Goal: Information Seeking & Learning: Learn about a topic

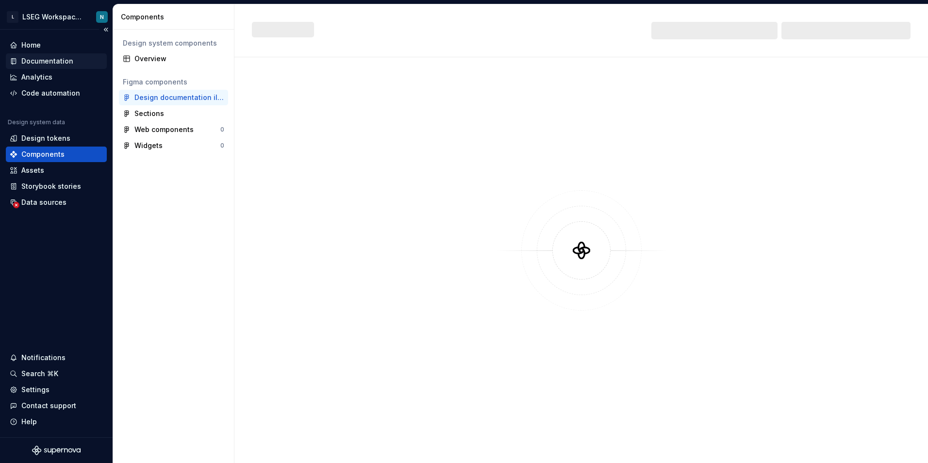
click at [55, 55] on div "Documentation" at bounding box center [56, 61] width 101 height 16
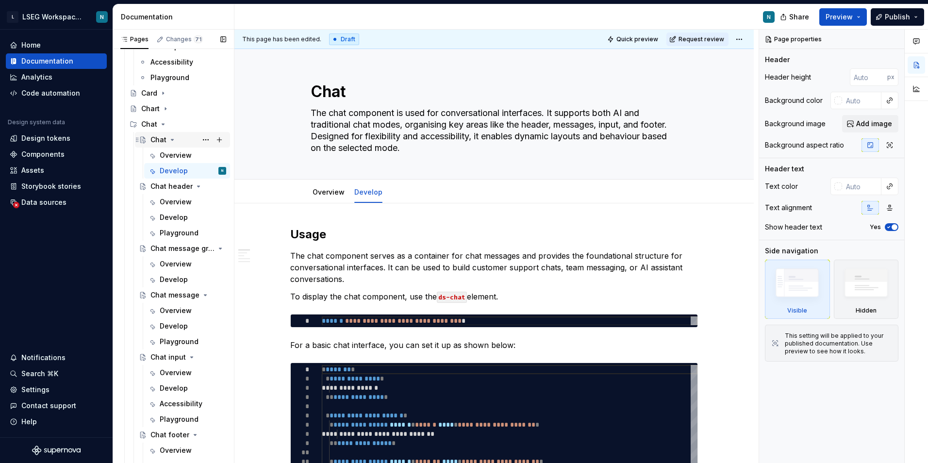
scroll to position [243, 0]
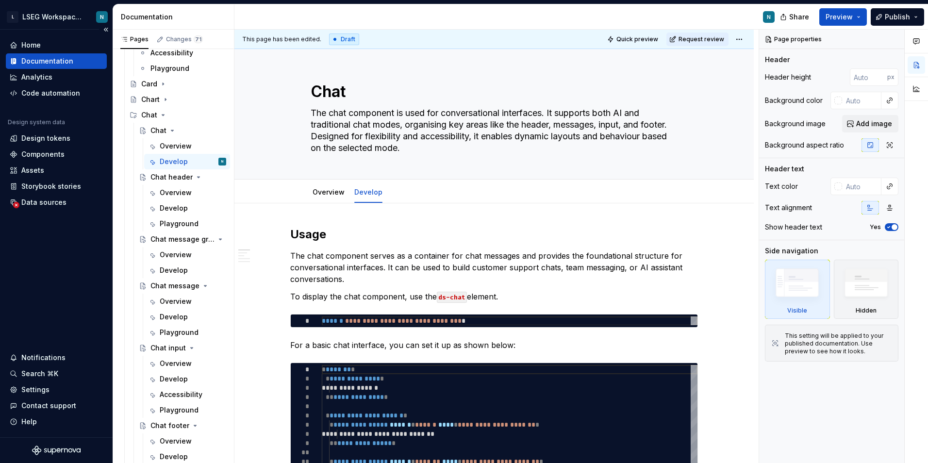
click at [67, 255] on div "Home Documentation Analytics Code automation Design system data Design tokens C…" at bounding box center [56, 234] width 113 height 408
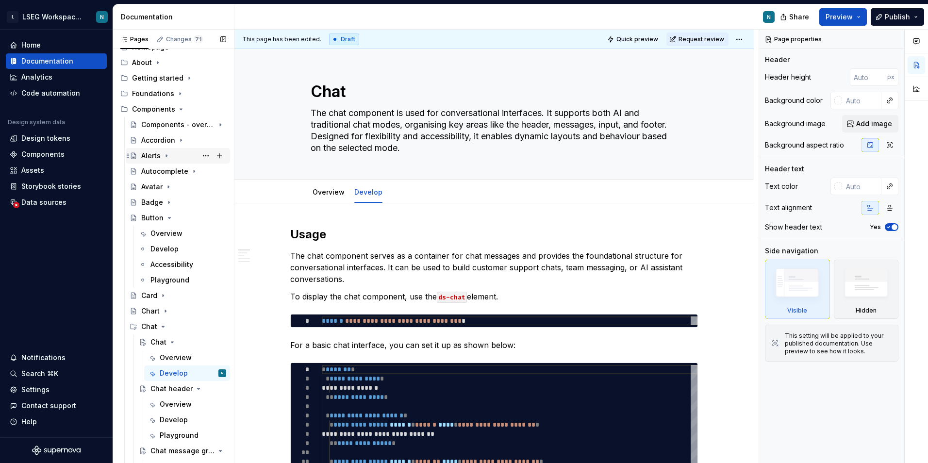
scroll to position [0, 0]
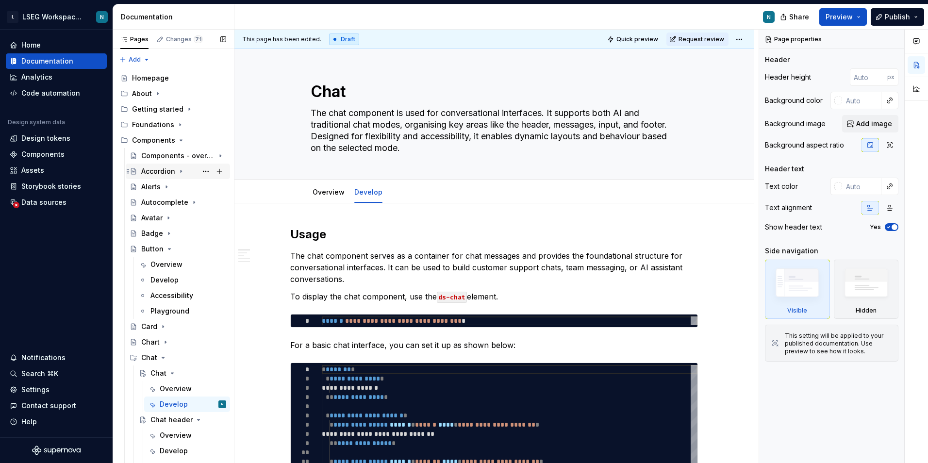
click at [156, 169] on div "Accordion" at bounding box center [158, 171] width 34 height 10
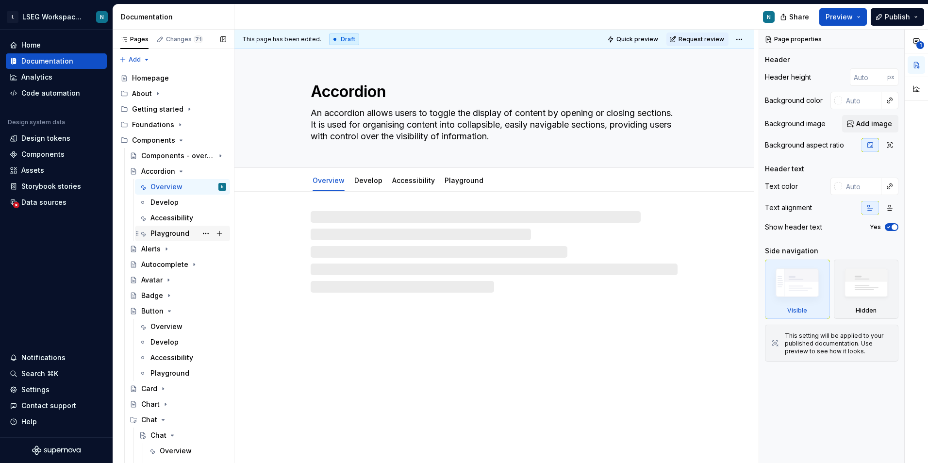
click at [165, 229] on div "Playground" at bounding box center [169, 234] width 39 height 10
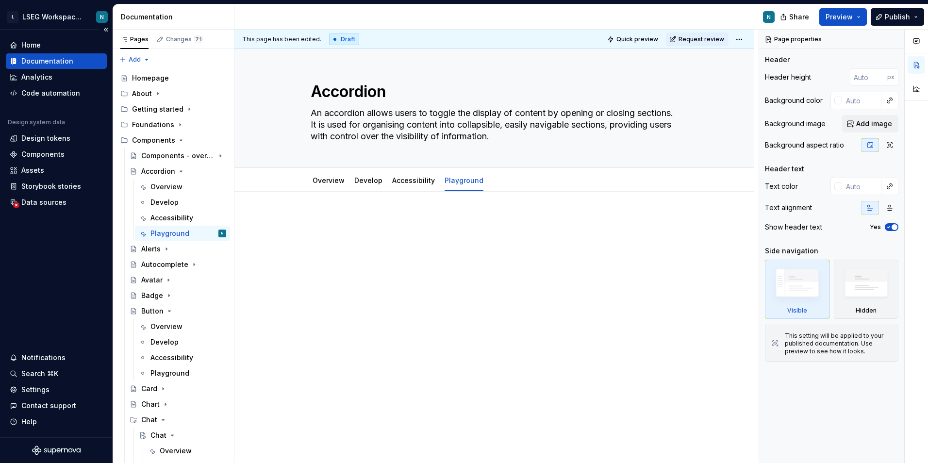
click at [41, 267] on div "Home Documentation Analytics Code automation Design system data Design tokens C…" at bounding box center [56, 234] width 113 height 408
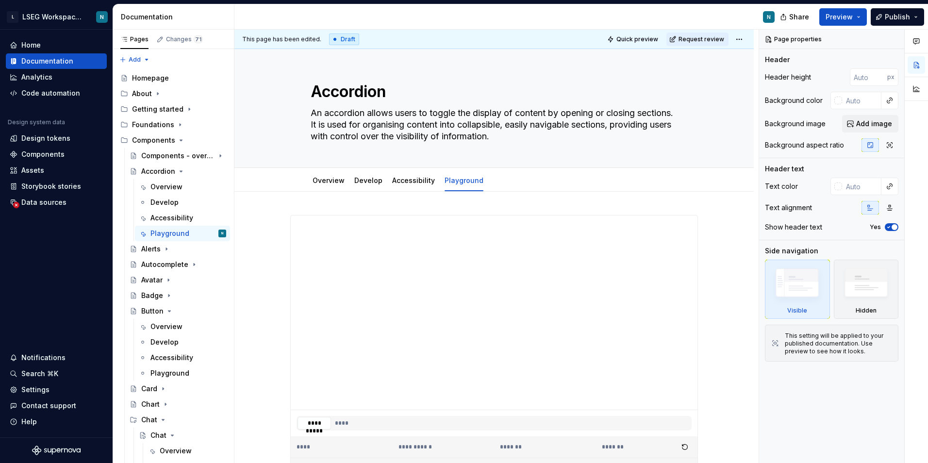
click at [561, 20] on div "N" at bounding box center [508, 16] width 548 height 25
click at [470, 13] on div "N" at bounding box center [508, 16] width 548 height 25
click at [327, 184] on link "Overview" at bounding box center [328, 180] width 32 height 8
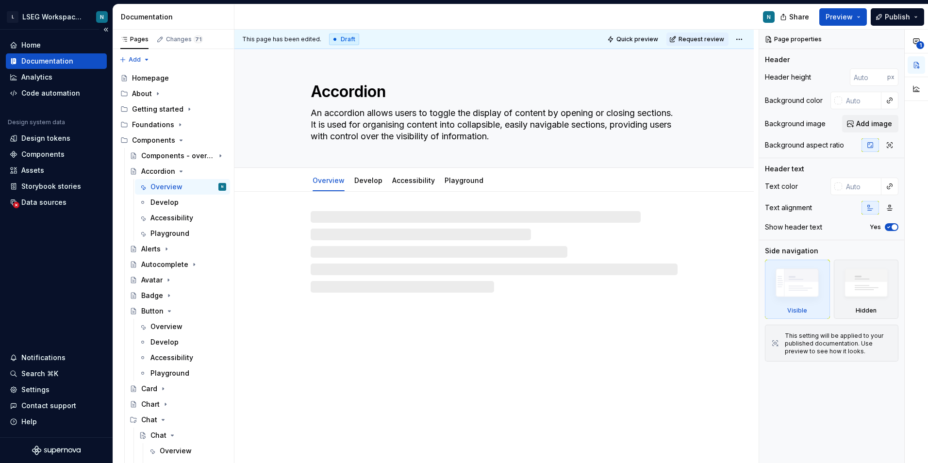
click at [37, 259] on div "Home Documentation Analytics Code automation Design system data Design tokens C…" at bounding box center [56, 234] width 113 height 408
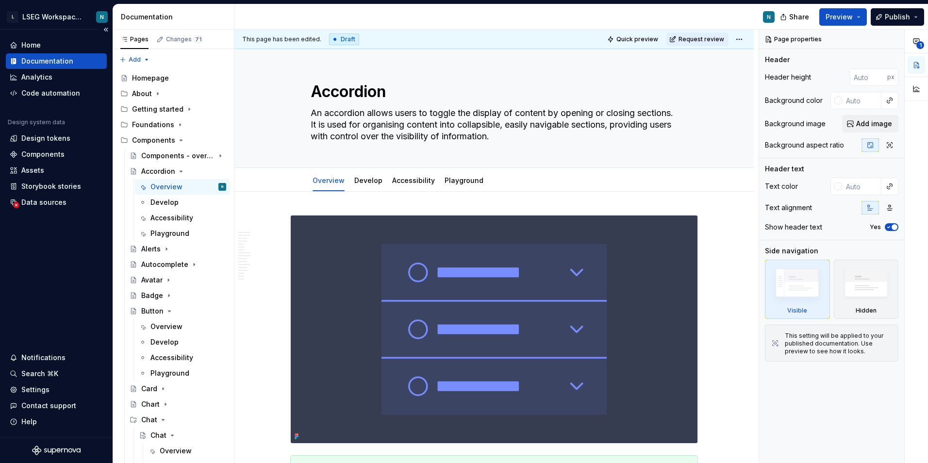
click at [66, 237] on div "Home Documentation Analytics Code automation Design system data Design tokens C…" at bounding box center [56, 234] width 113 height 408
click at [454, 186] on div "Playground" at bounding box center [464, 181] width 47 height 16
click at [172, 232] on div "Playground" at bounding box center [169, 234] width 39 height 10
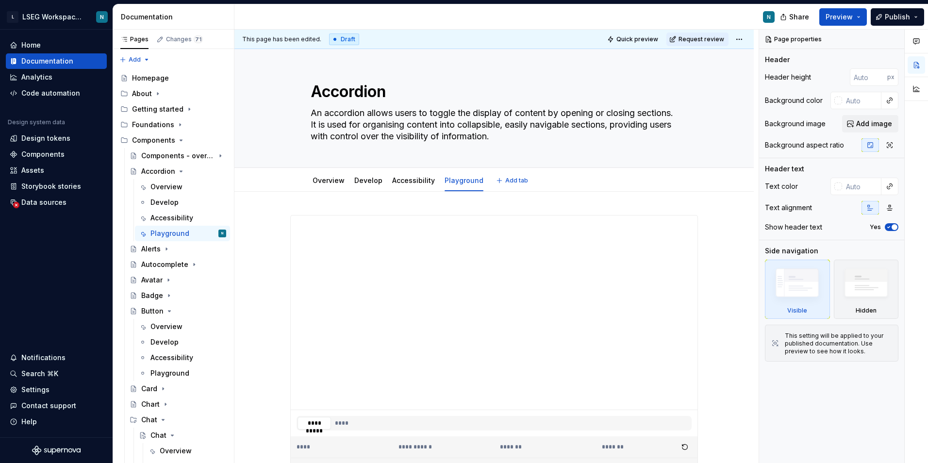
type textarea "*"
